Goal: Transaction & Acquisition: Download file/media

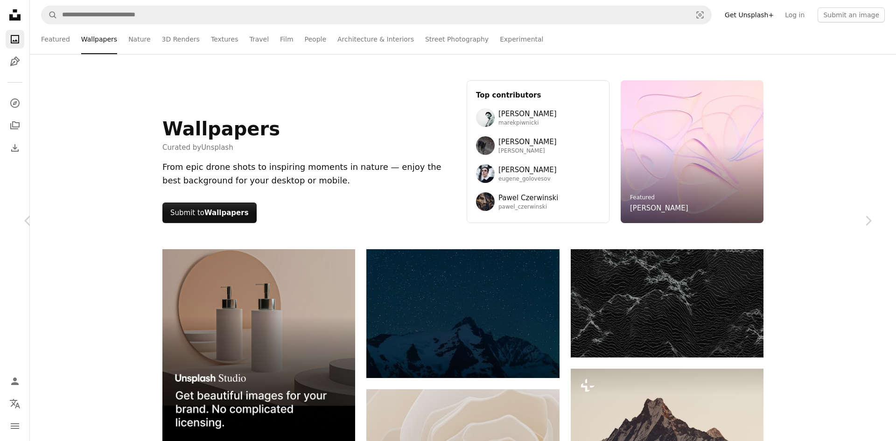
scroll to position [7932, 0]
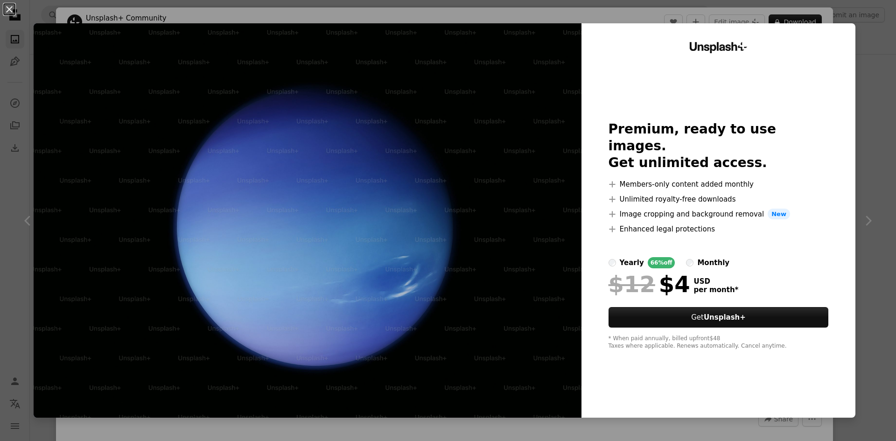
click at [866, 42] on div "An X shape Unsplash+ Premium, ready to use images. Get unlimited access. A plus…" at bounding box center [448, 220] width 896 height 441
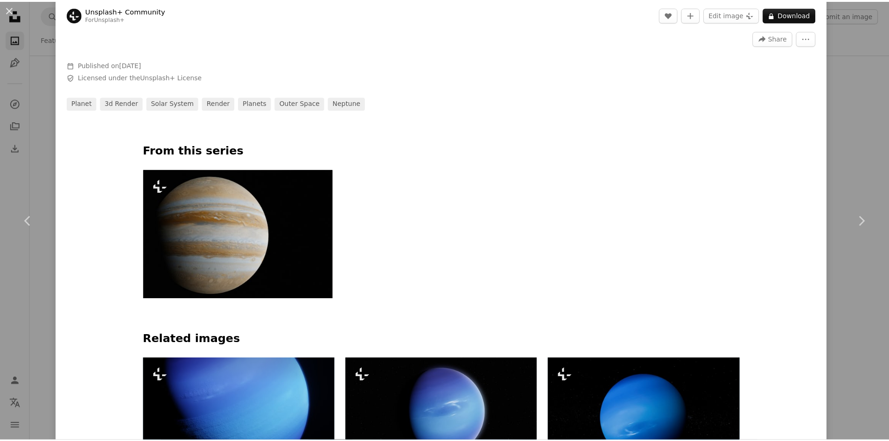
scroll to position [373, 0]
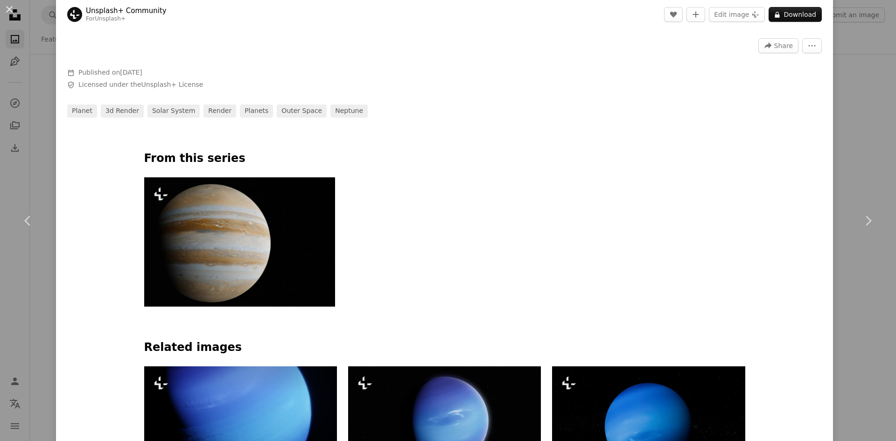
click at [45, 118] on div "An X shape Chevron left Chevron right Unsplash+ Community For Unsplash+ A heart…" at bounding box center [448, 220] width 896 height 441
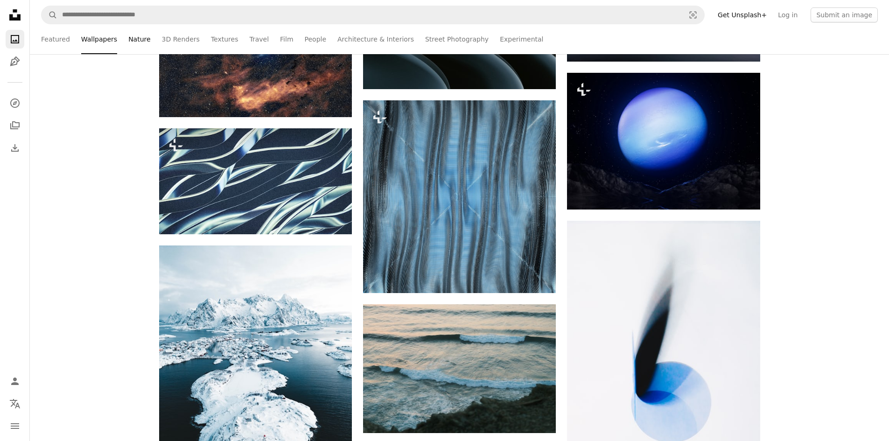
click at [143, 43] on link "Nature" at bounding box center [139, 39] width 22 height 30
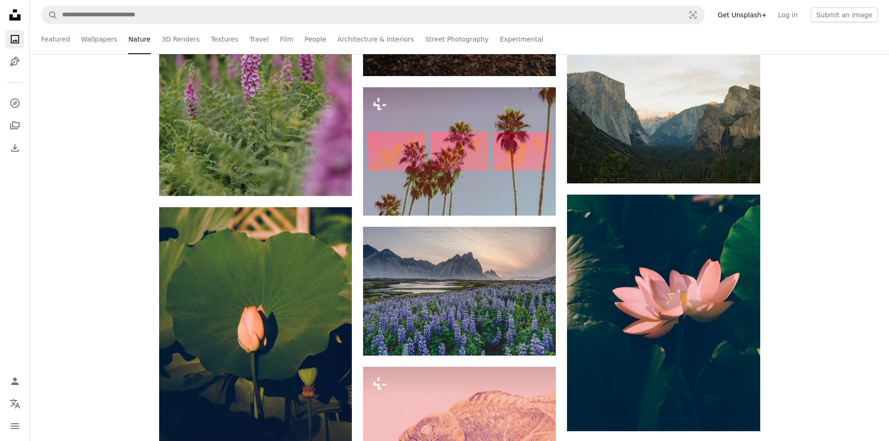
scroll to position [3966, 0]
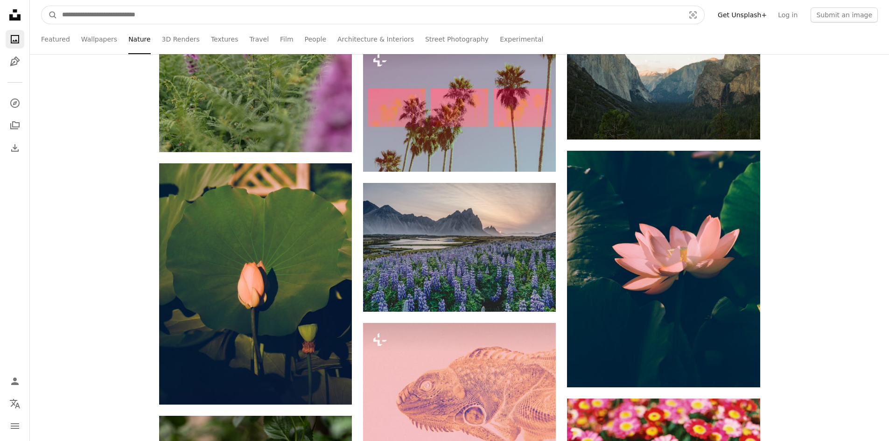
click at [197, 17] on input "Find visuals sitewide" at bounding box center [369, 15] width 624 height 18
type input "******"
click button "A magnifying glass" at bounding box center [50, 15] width 16 height 18
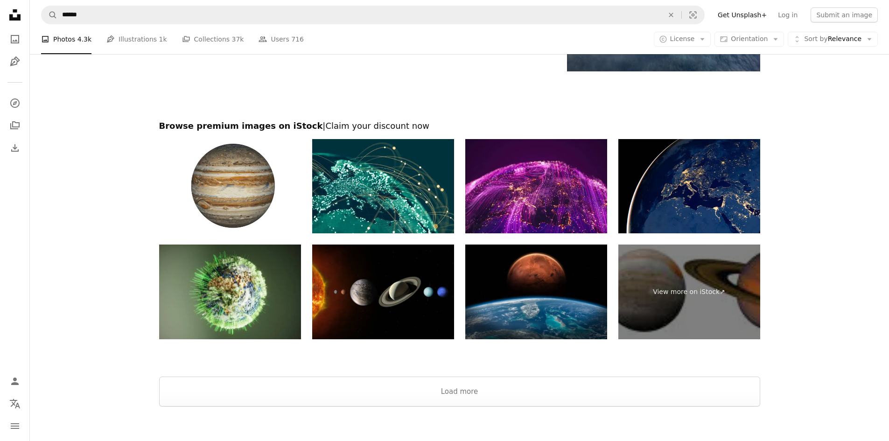
scroll to position [1658, 0]
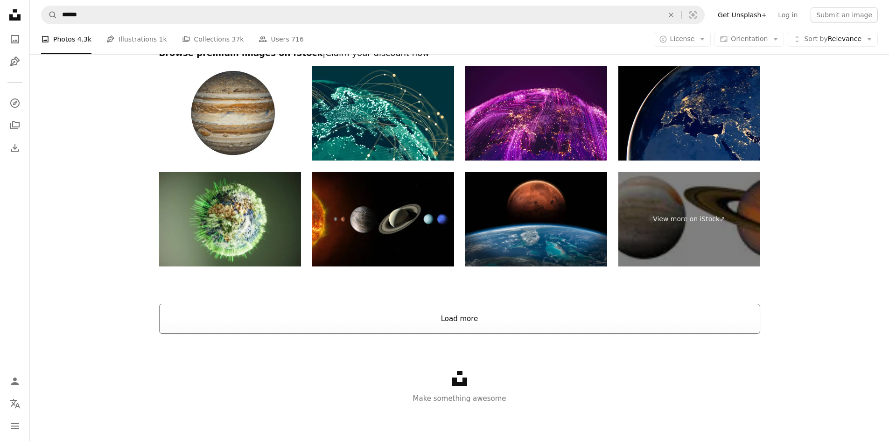
click at [414, 326] on button "Load more" at bounding box center [459, 319] width 601 height 30
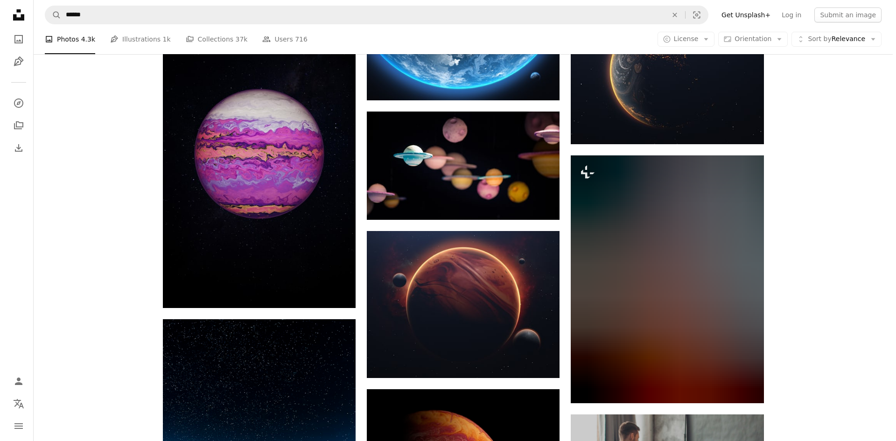
scroll to position [3105, 0]
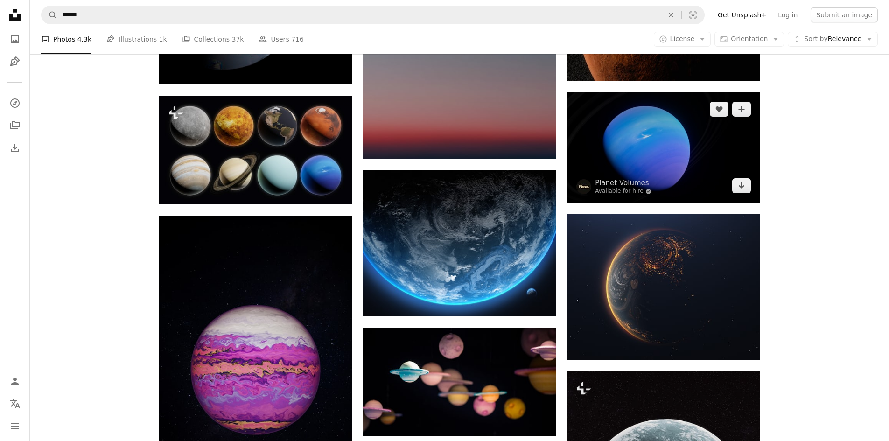
click at [597, 147] on img at bounding box center [663, 147] width 193 height 110
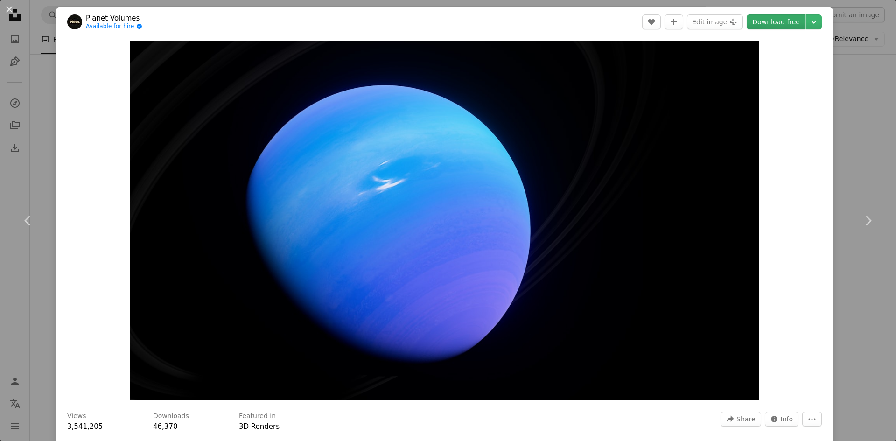
click at [779, 20] on link "Download free" at bounding box center [776, 21] width 59 height 15
